Goal: Task Accomplishment & Management: Use online tool/utility

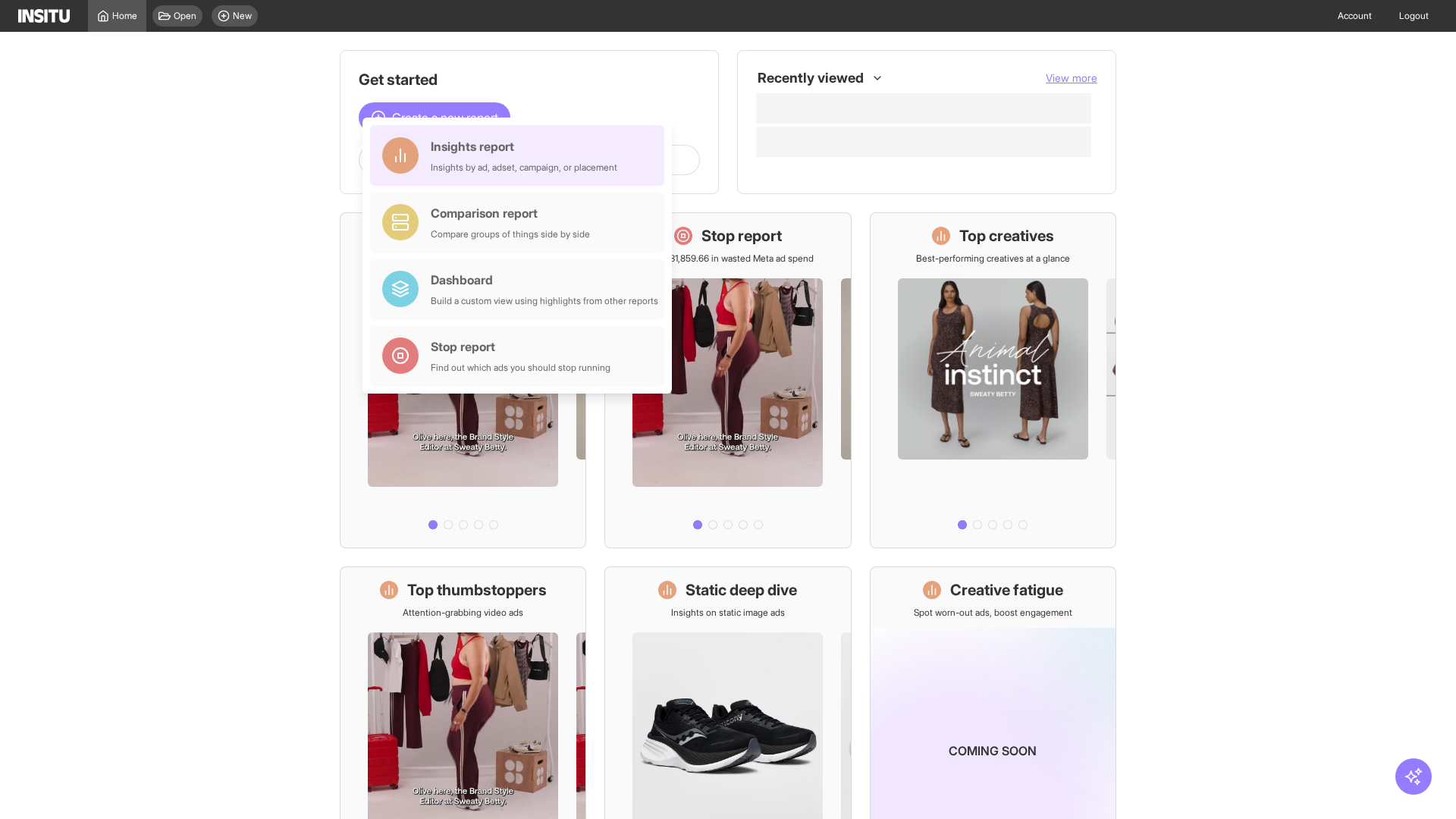
click at [521, 156] on div "Insights report Insights by ad, adset, campaign, or placement" at bounding box center [524, 156] width 187 height 36
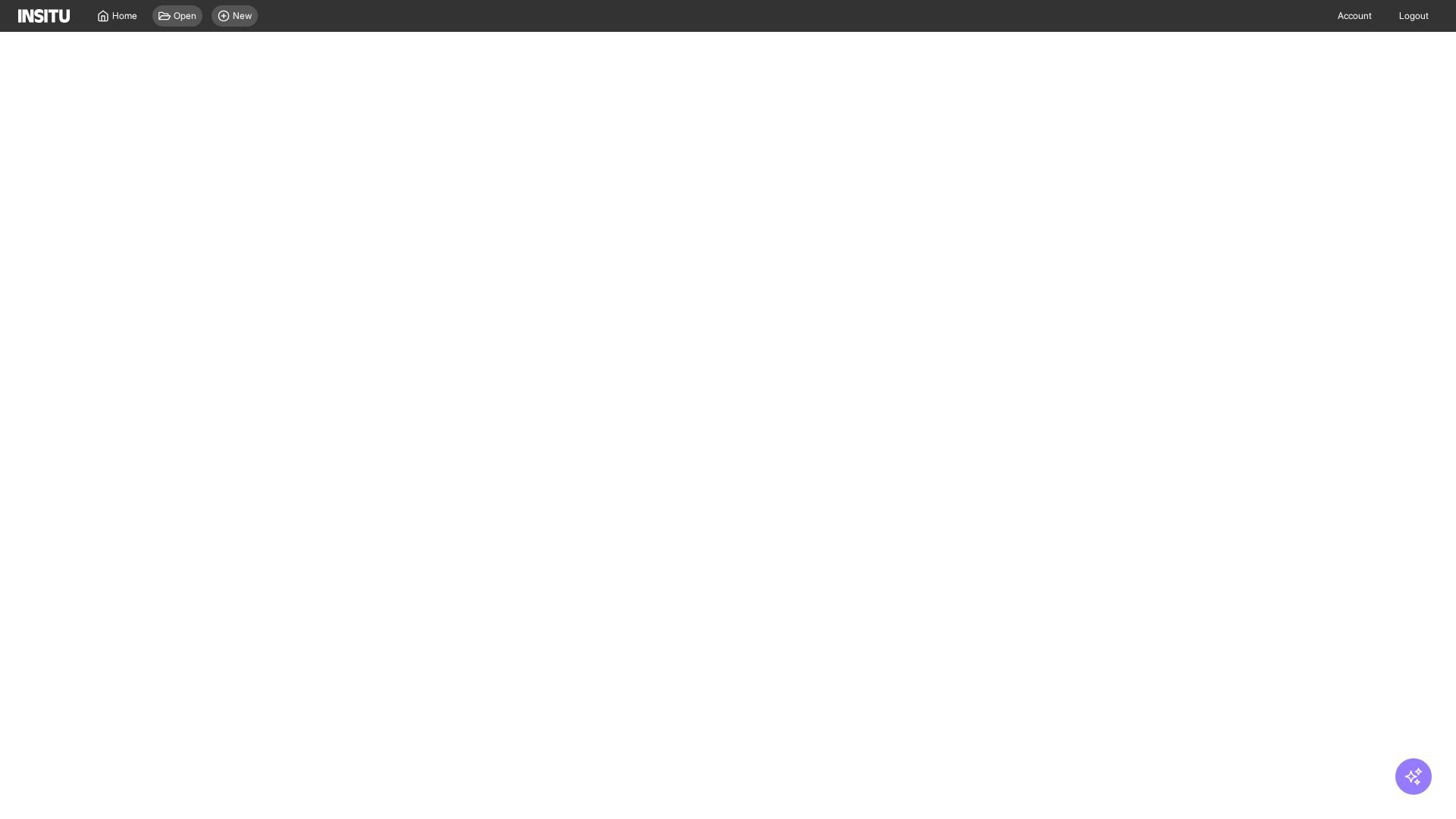
select select "**"
